Goal: Navigation & Orientation: Understand site structure

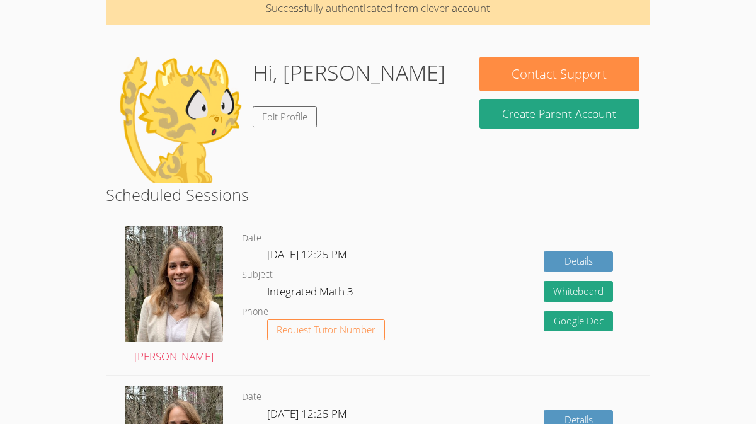
scroll to position [65, 0]
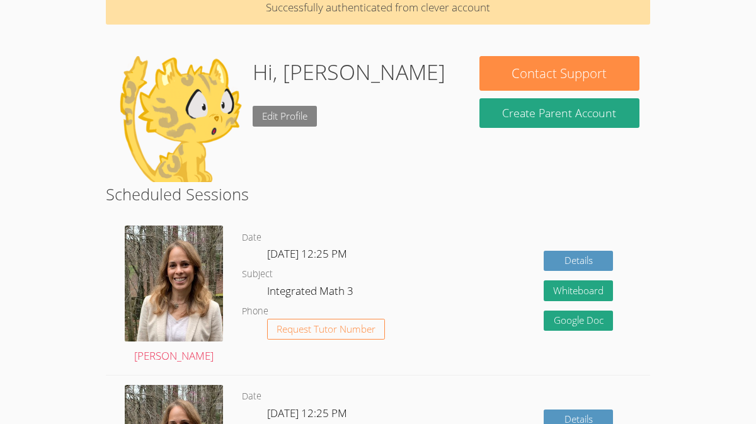
click at [283, 106] on link "Edit Profile" at bounding box center [285, 116] width 64 height 21
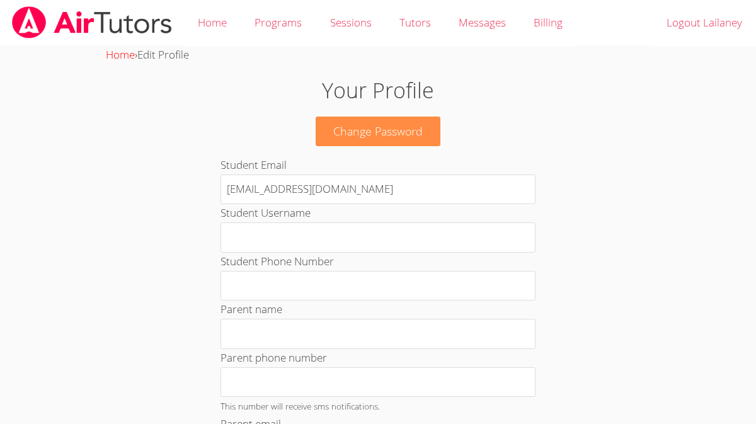
click at [115, 53] on link "Home" at bounding box center [120, 54] width 29 height 14
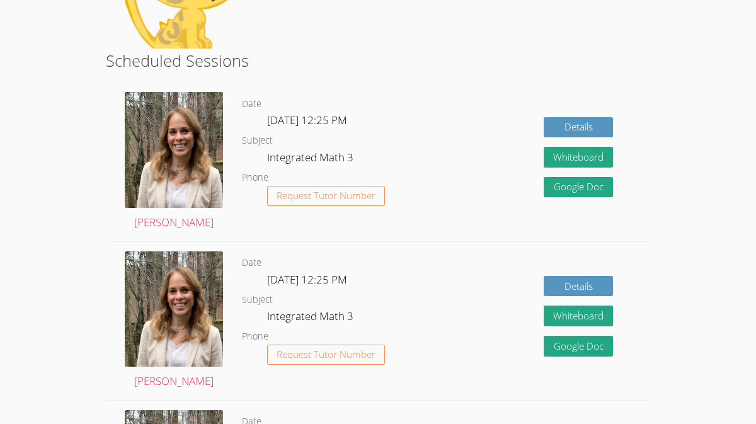
scroll to position [159, 0]
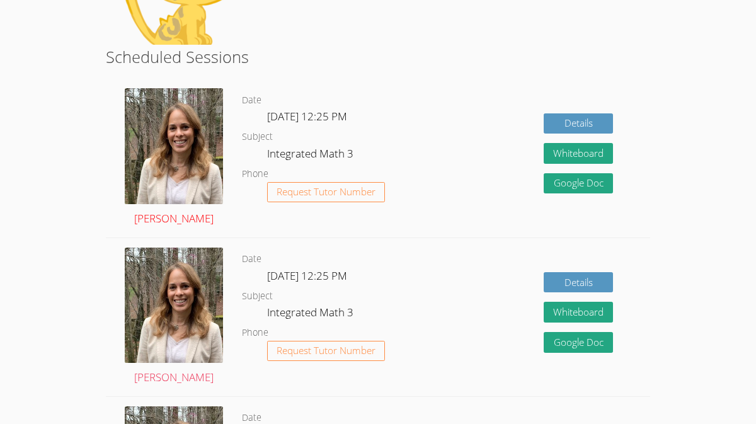
click at [171, 215] on link "[PERSON_NAME]" at bounding box center [174, 157] width 98 height 139
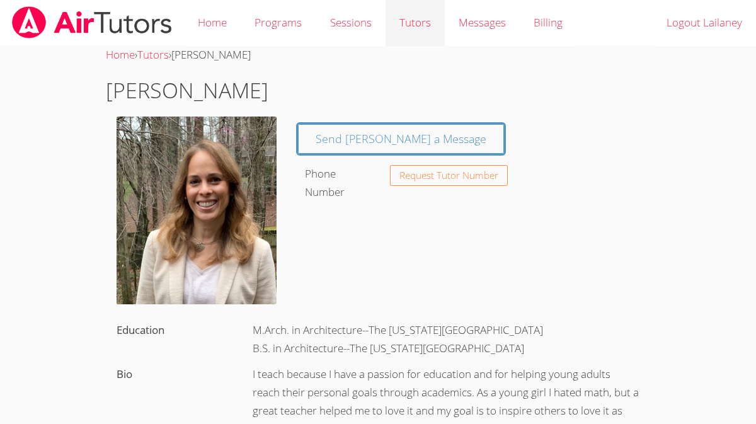
click at [411, 28] on link "Tutors" at bounding box center [414, 23] width 59 height 46
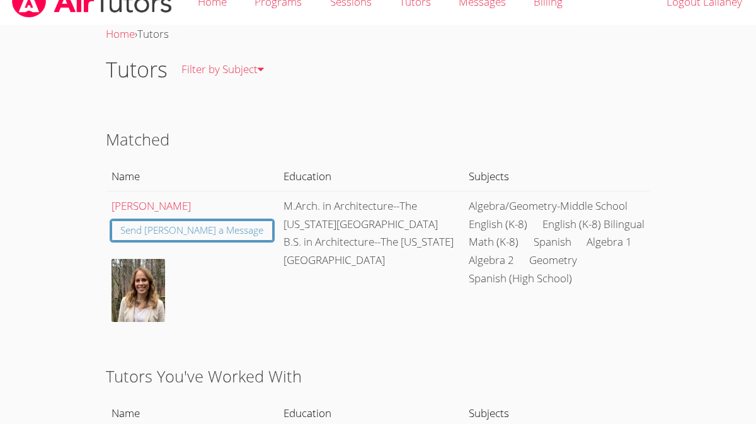
scroll to position [21, 0]
click at [353, 328] on td "M.Arch. in Architecture--The [US_STATE][GEOGRAPHIC_DATA] B.S. in Architecture--…" at bounding box center [370, 261] width 185 height 142
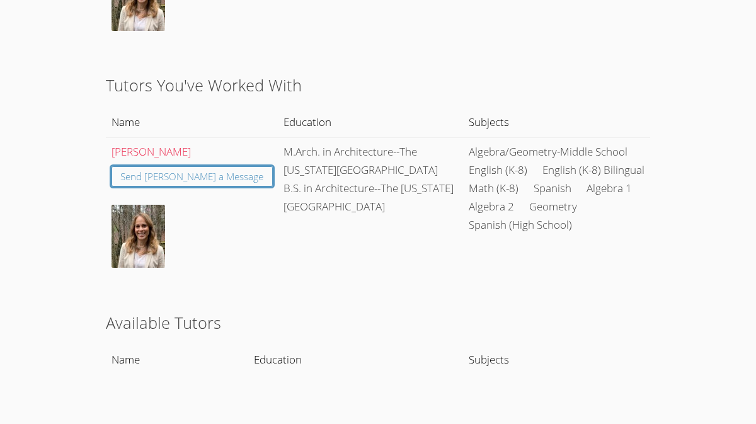
scroll to position [0, 0]
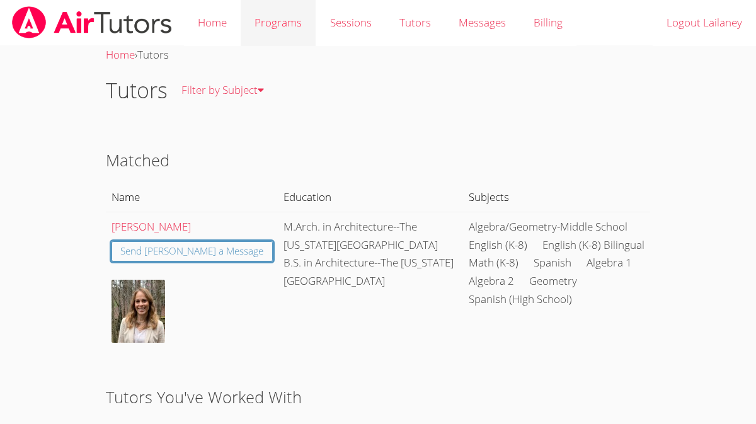
click at [277, 22] on link "Programs" at bounding box center [278, 23] width 75 height 46
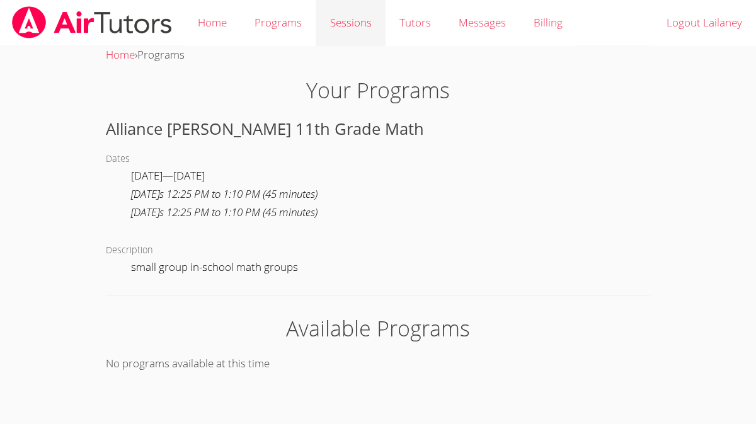
click at [356, 14] on link "Sessions" at bounding box center [350, 23] width 69 height 46
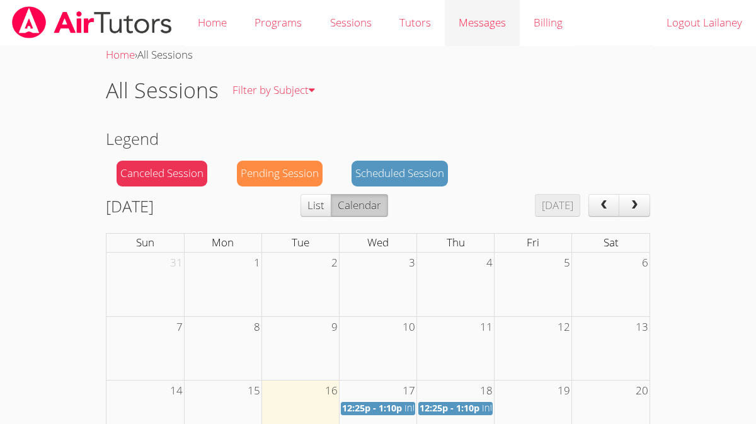
click at [496, 32] on link "Messages" at bounding box center [482, 23] width 75 height 46
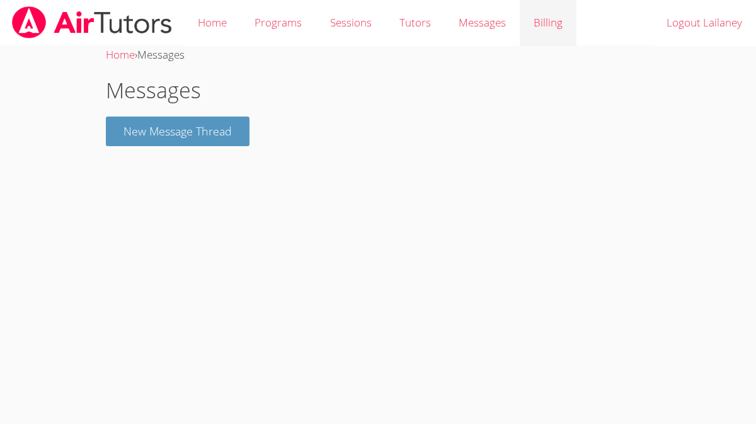
click at [549, 32] on link "Billing" at bounding box center [548, 23] width 57 height 46
